Goal: Obtain resource: Download file/media

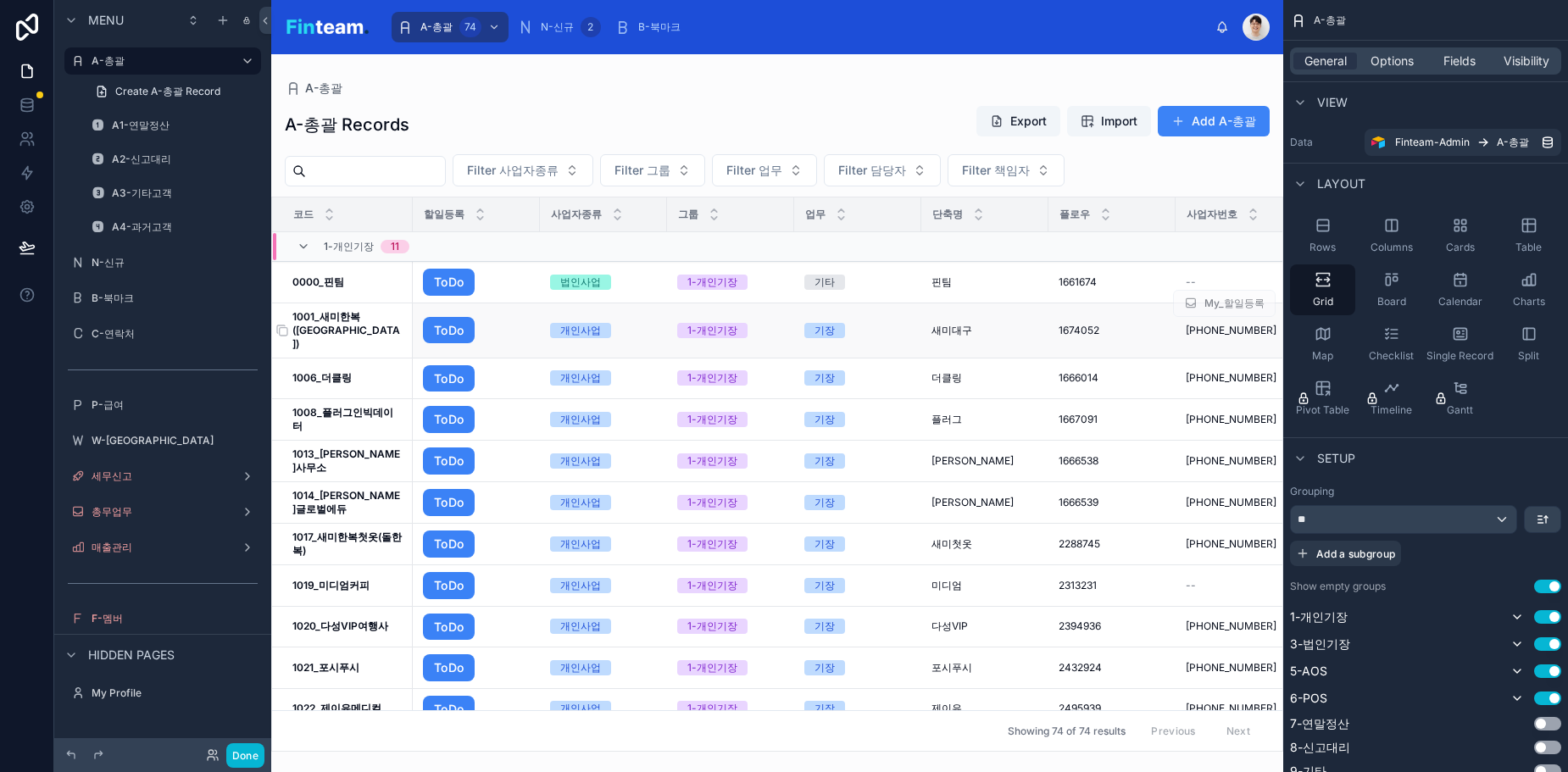
click at [347, 324] on strong "1001_새미한복([GEOGRAPHIC_DATA])" at bounding box center [346, 331] width 108 height 40
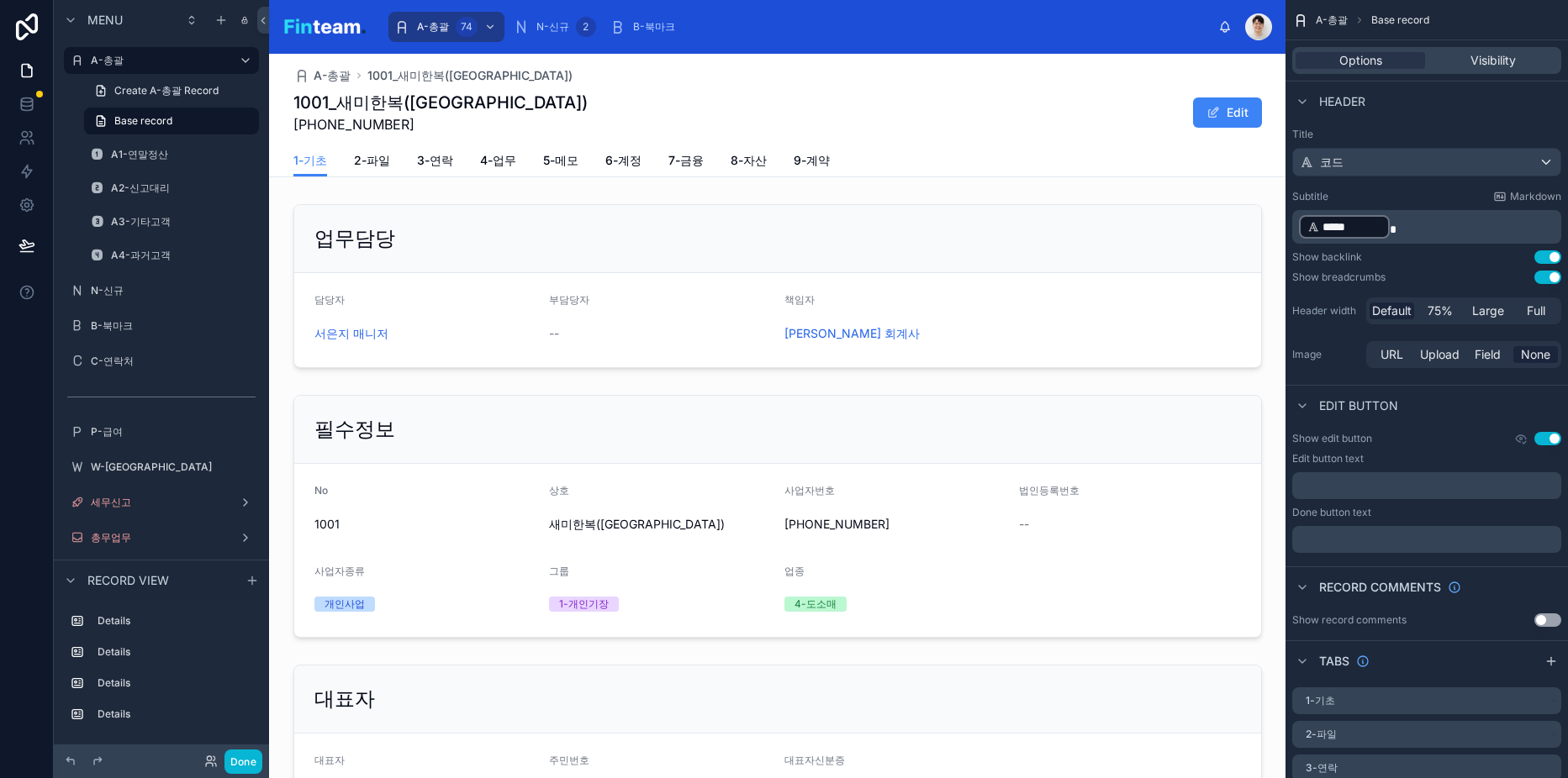
click at [342, 29] on img at bounding box center [324, 27] width 84 height 27
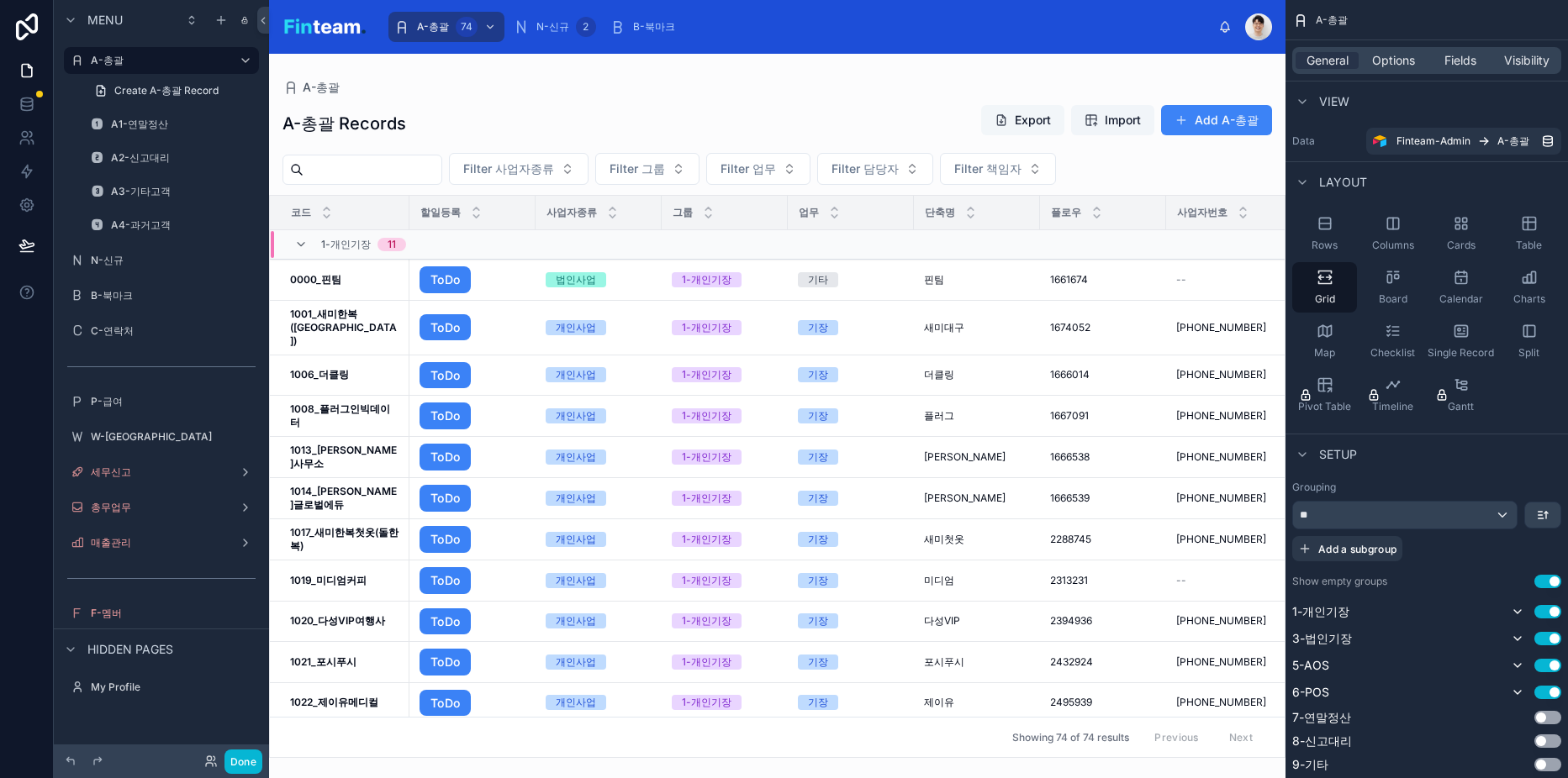
click at [1018, 118] on button "Export" at bounding box center [1023, 120] width 83 height 30
click at [1118, 115] on span "Import" at bounding box center [1123, 120] width 36 height 16
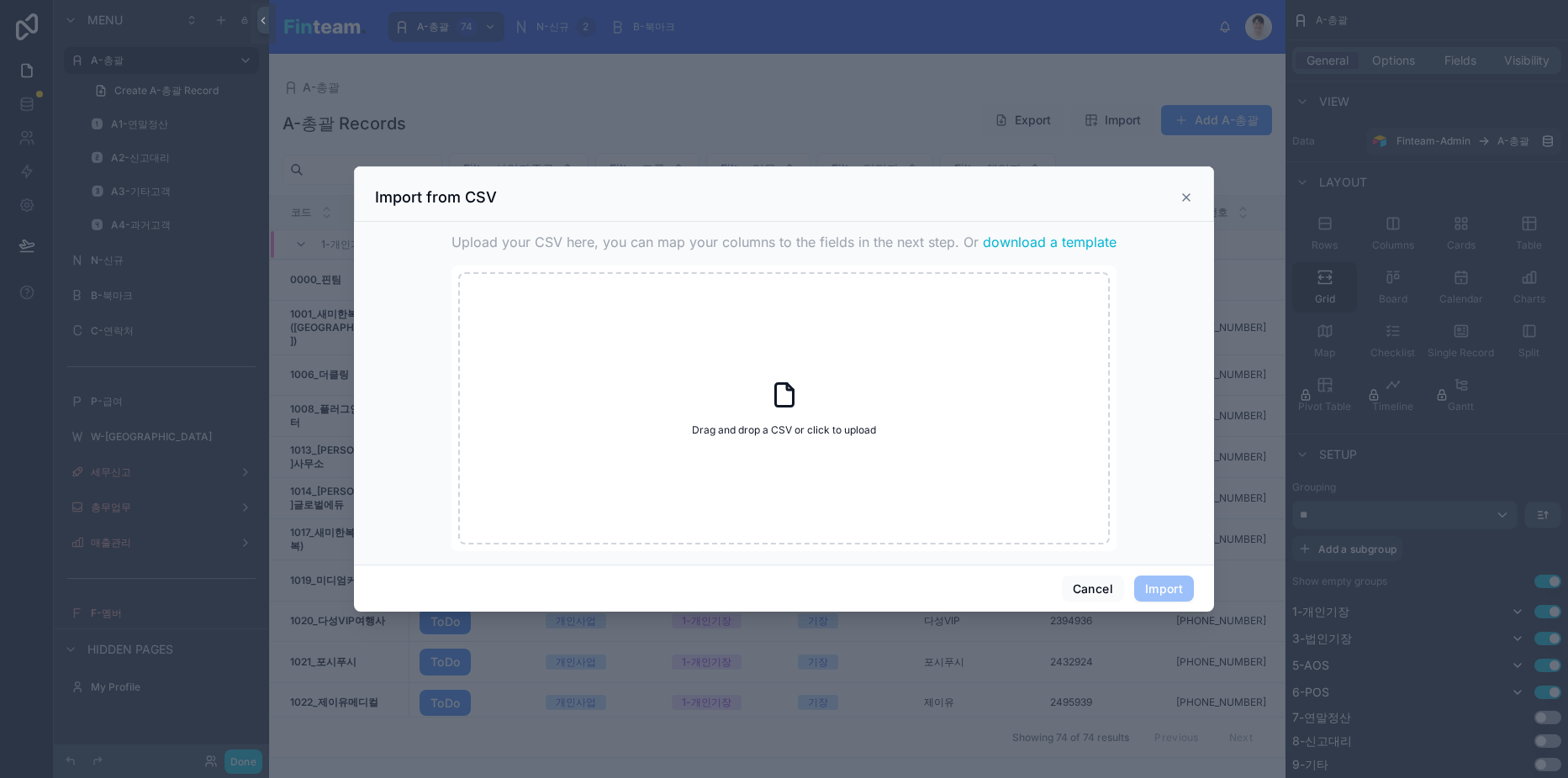
click at [1038, 243] on span "download a template" at bounding box center [1049, 242] width 134 height 20
click at [1192, 197] on icon at bounding box center [1187, 198] width 14 height 14
